Goal: Task Accomplishment & Management: Manage account settings

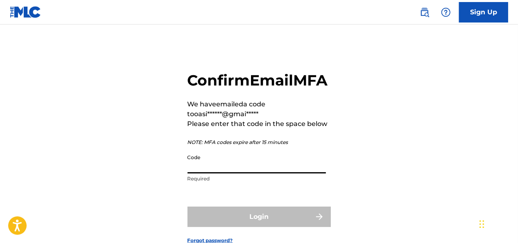
click at [243, 174] on input "Code" at bounding box center [257, 161] width 138 height 23
paste input "905221"
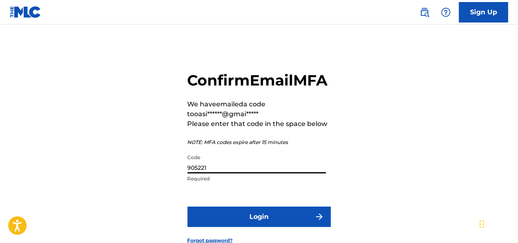
type input "905221"
click at [272, 227] on button "Login" at bounding box center [259, 217] width 143 height 20
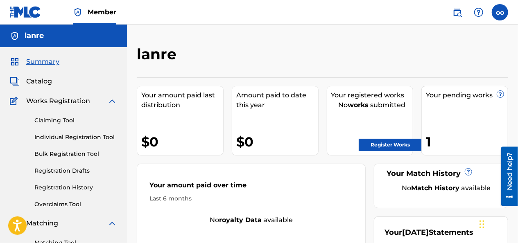
click at [110, 101] on img at bounding box center [112, 101] width 10 height 10
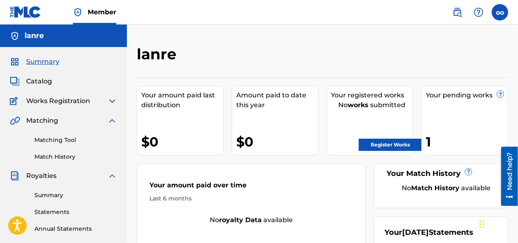
click at [111, 120] on img at bounding box center [112, 121] width 10 height 10
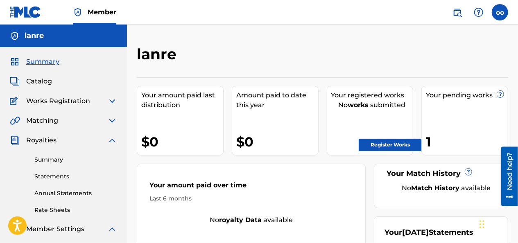
click at [111, 142] on img at bounding box center [112, 141] width 10 height 10
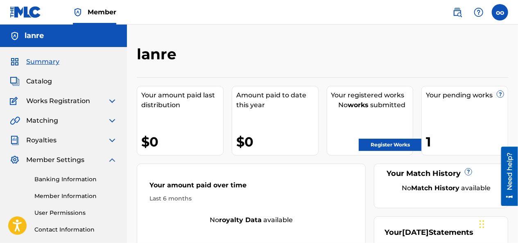
click at [111, 162] on img at bounding box center [112, 160] width 10 height 10
